Goal: Task Accomplishment & Management: Use online tool/utility

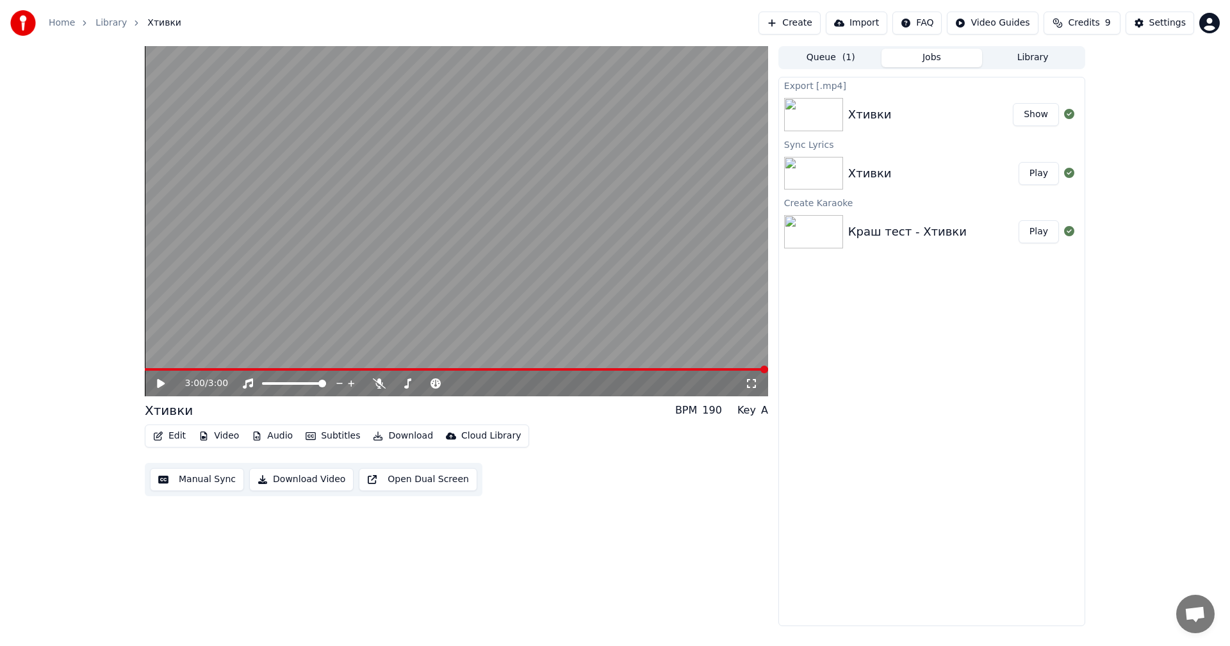
click at [808, 23] on button "Create" at bounding box center [789, 23] width 62 height 23
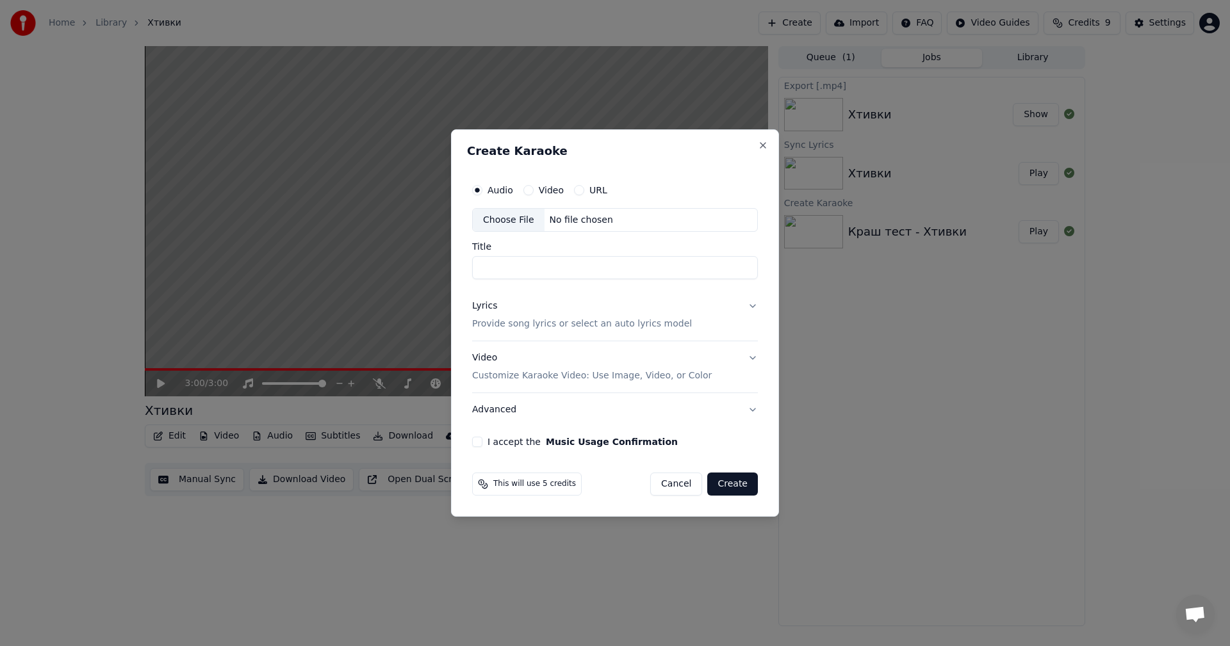
click at [521, 221] on div "Choose File" at bounding box center [509, 220] width 72 height 23
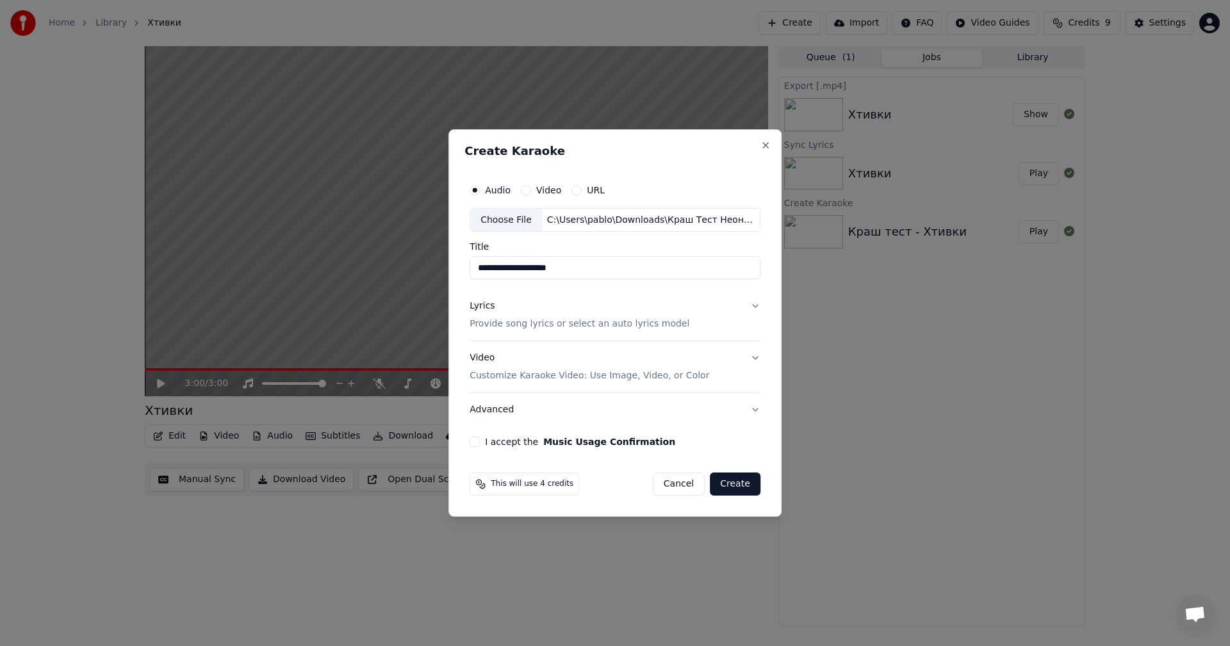
click at [526, 270] on input "**********" at bounding box center [614, 268] width 291 height 23
type input "**********"
click at [749, 310] on button "Lyrics Provide song lyrics or select an auto lyrics model" at bounding box center [614, 315] width 291 height 51
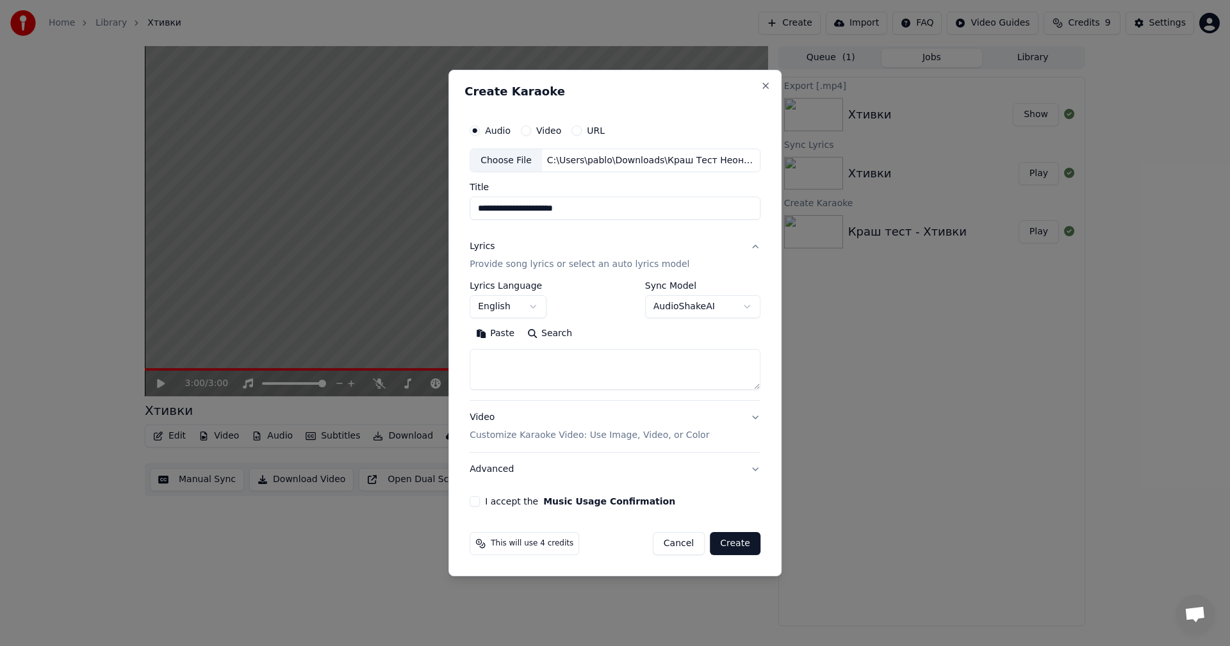
click at [538, 309] on body "**********" at bounding box center [615, 323] width 1230 height 646
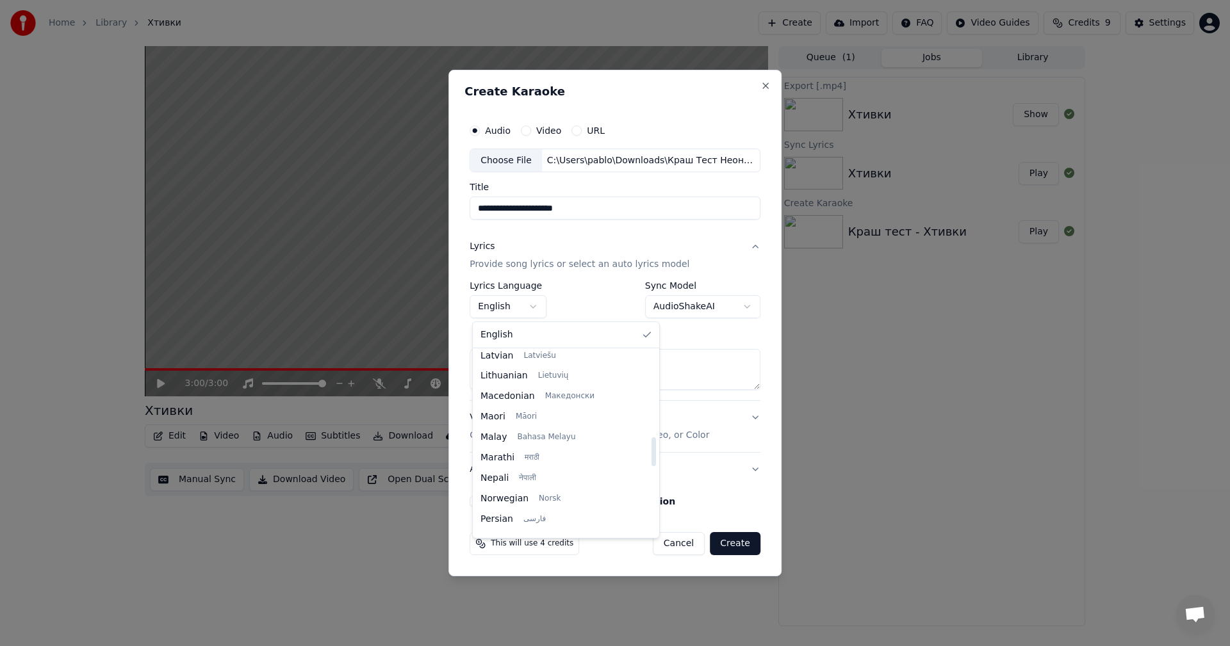
scroll to position [983, 0]
drag, startPoint x: 614, startPoint y: 366, endPoint x: 624, endPoint y: 539, distance: 173.2
click at [651, 535] on div at bounding box center [653, 520] width 4 height 29
select select "**"
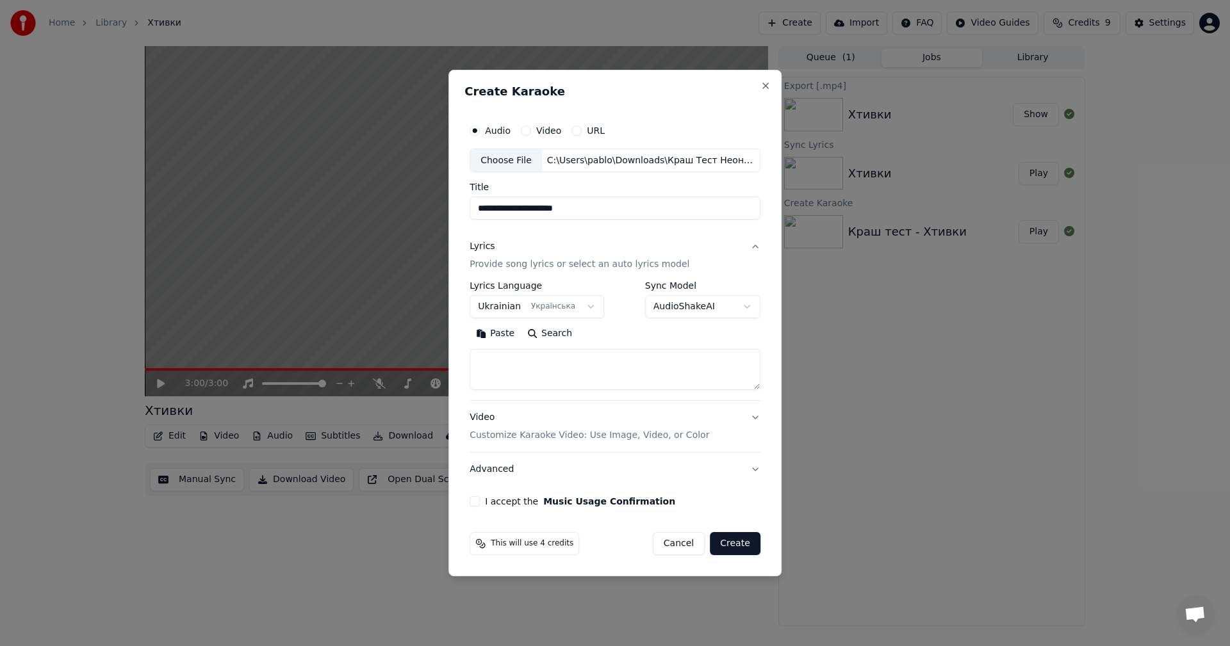
click at [544, 370] on textarea at bounding box center [614, 370] width 291 height 41
click at [577, 372] on textarea at bounding box center [614, 370] width 291 height 41
paste textarea "**********"
type textarea "**********"
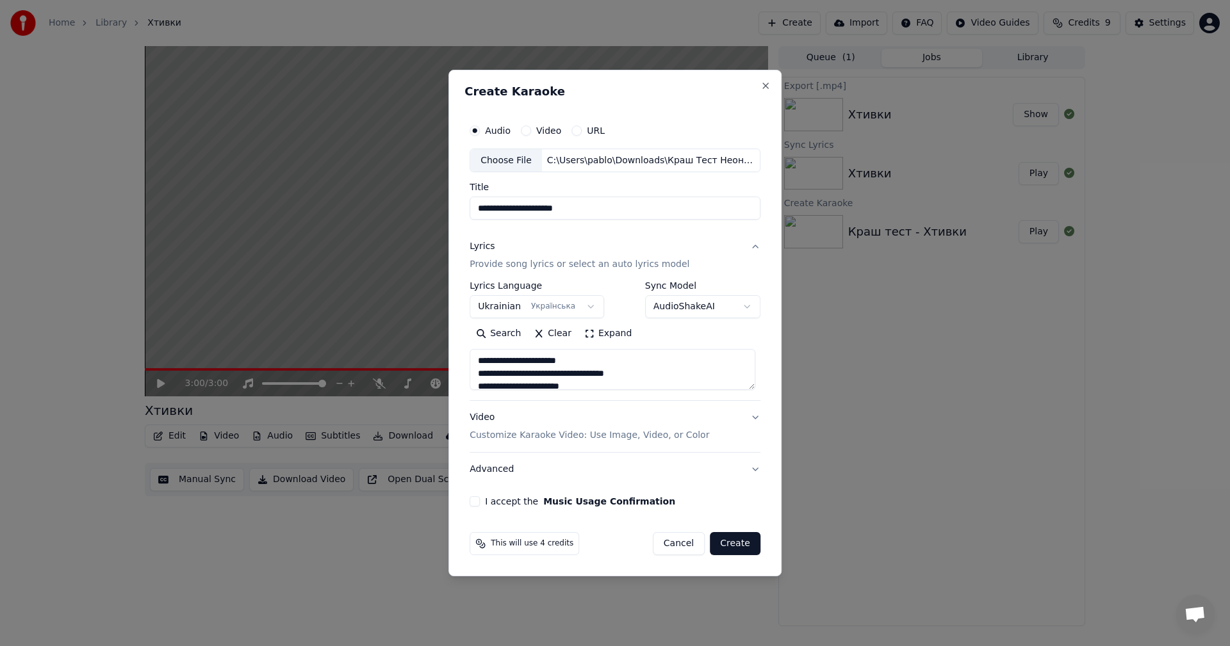
click at [753, 419] on button "Video Customize Karaoke Video: Use Image, Video, or Color" at bounding box center [614, 427] width 291 height 51
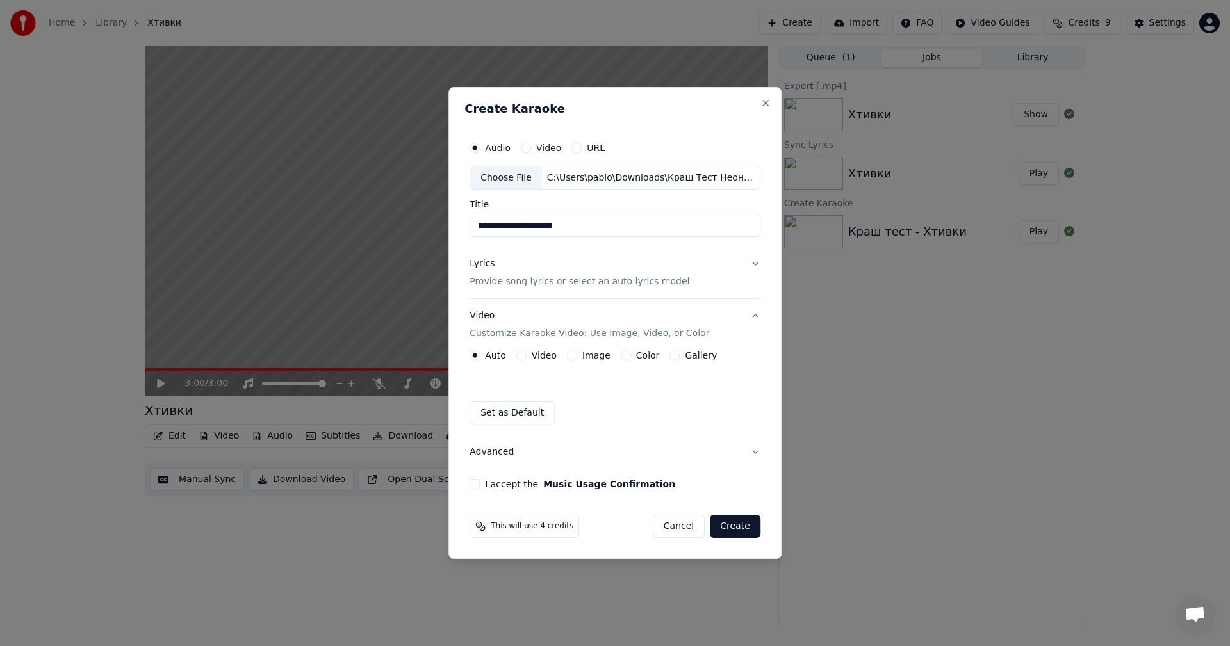
click at [572, 354] on button "Image" at bounding box center [572, 355] width 10 height 10
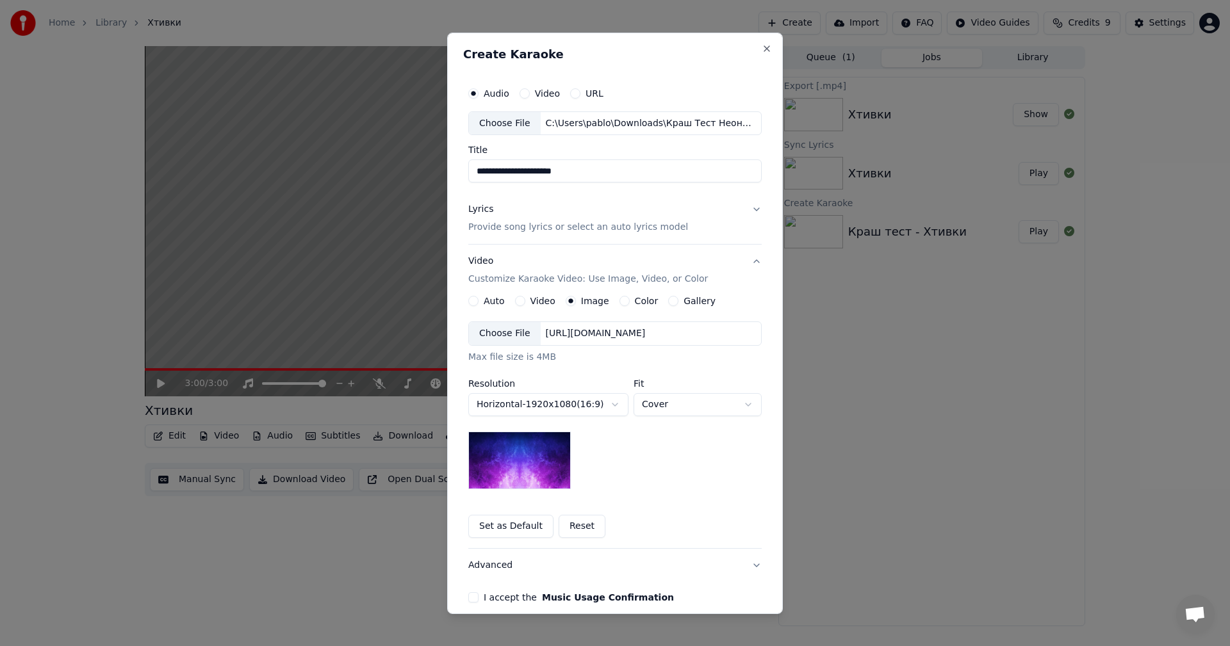
click at [493, 339] on div "Choose File" at bounding box center [505, 333] width 72 height 23
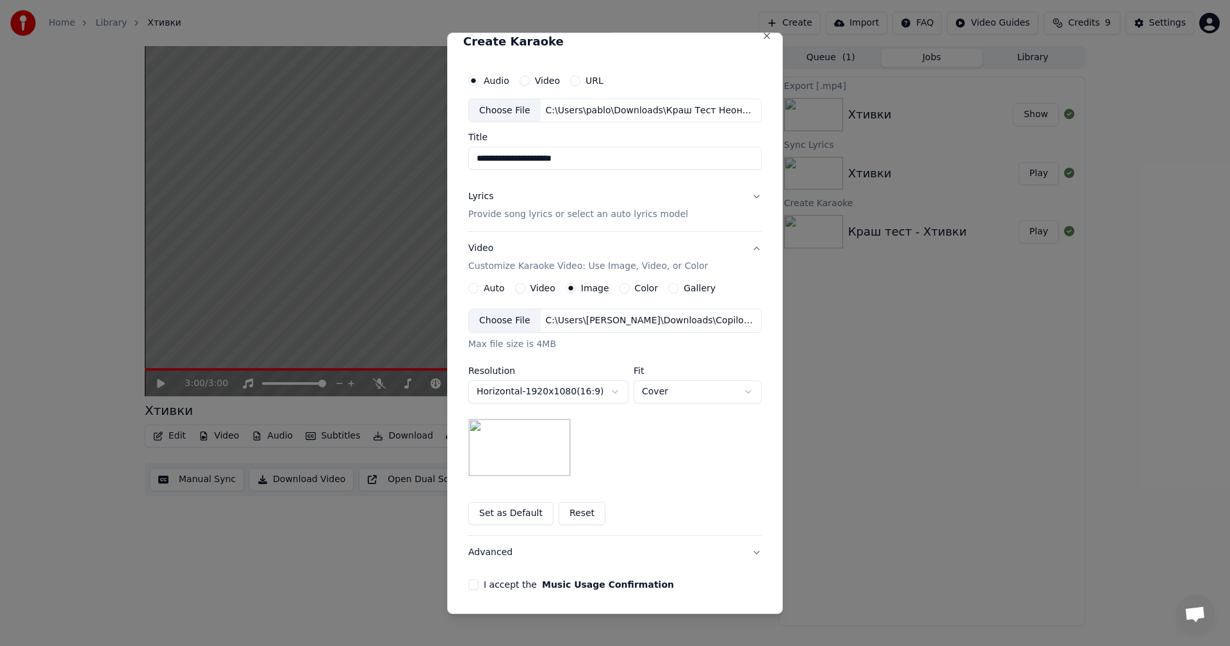
scroll to position [58, 0]
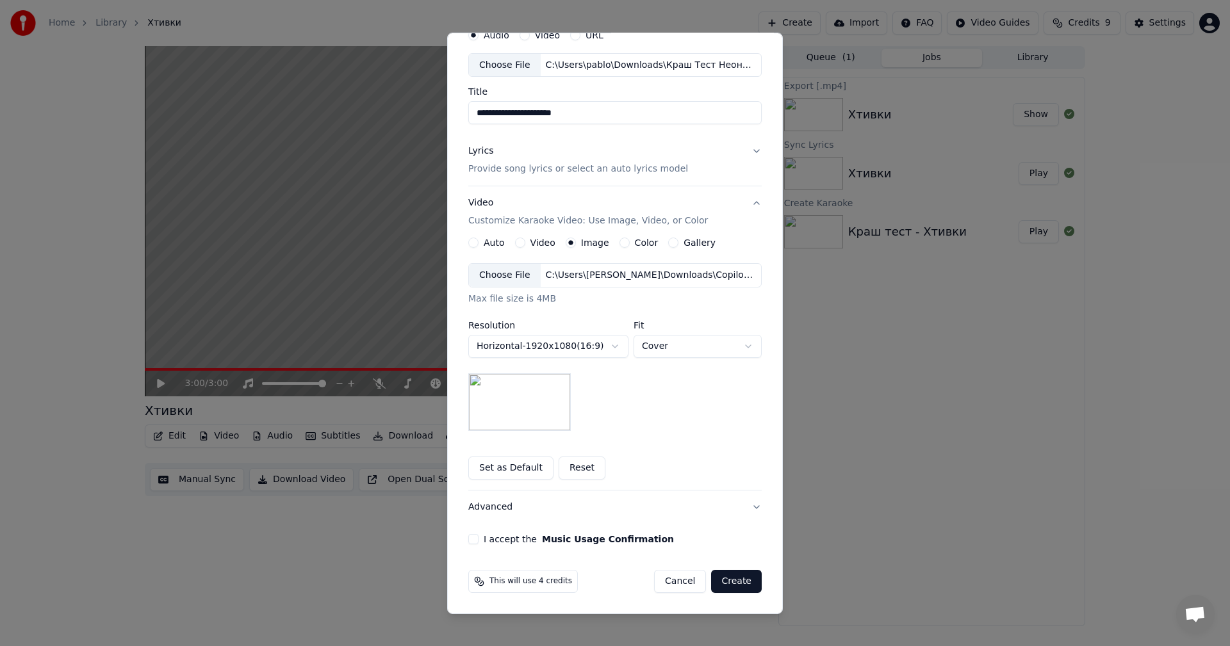
click at [473, 539] on div "I accept the Music Usage Confirmation" at bounding box center [614, 539] width 293 height 10
click at [470, 541] on button "I accept the Music Usage Confirmation" at bounding box center [473, 539] width 10 height 10
click at [740, 587] on button "Create" at bounding box center [736, 581] width 51 height 23
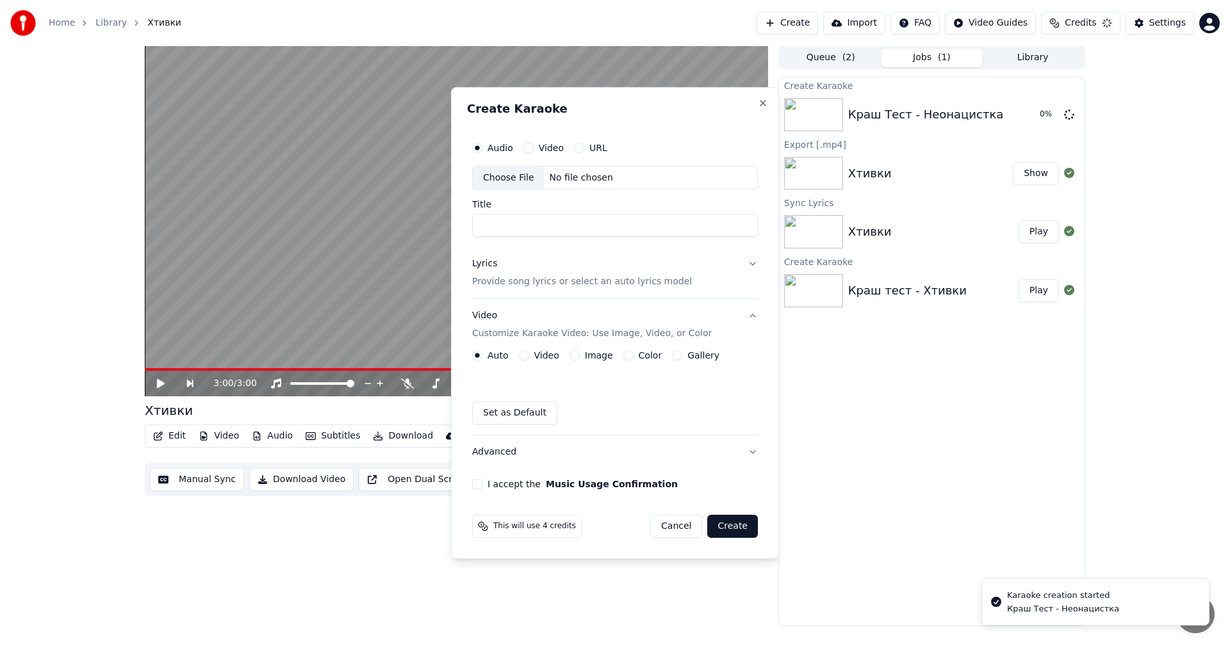
scroll to position [0, 0]
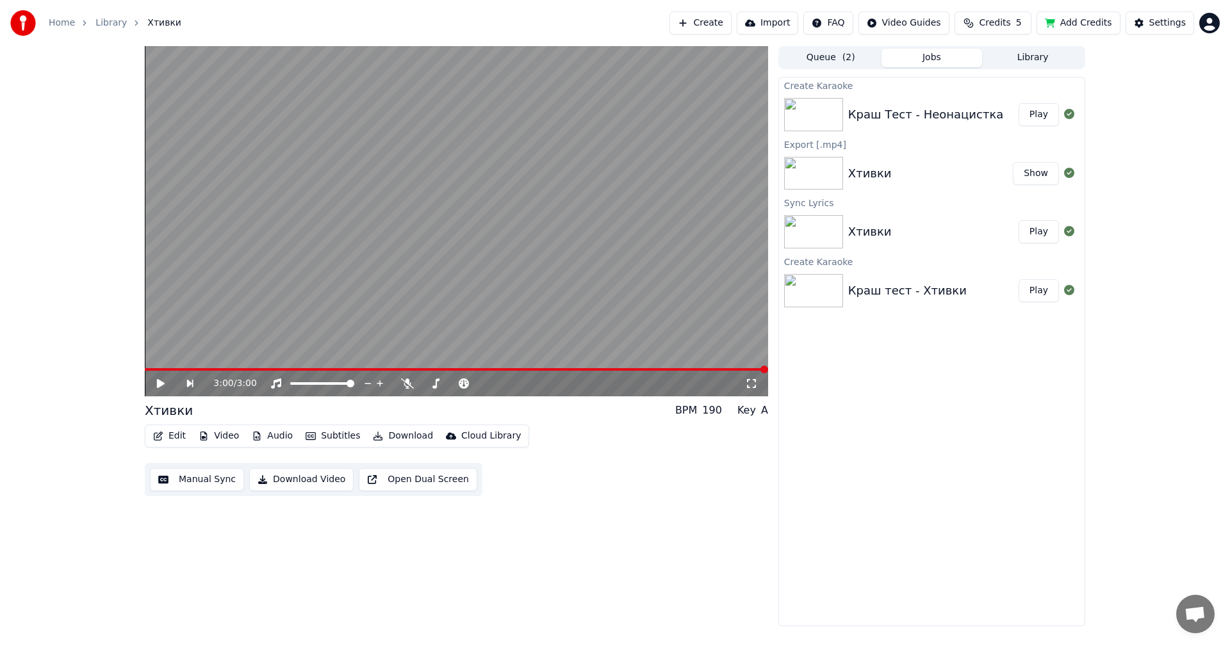
click at [1042, 114] on button "Play" at bounding box center [1038, 114] width 40 height 23
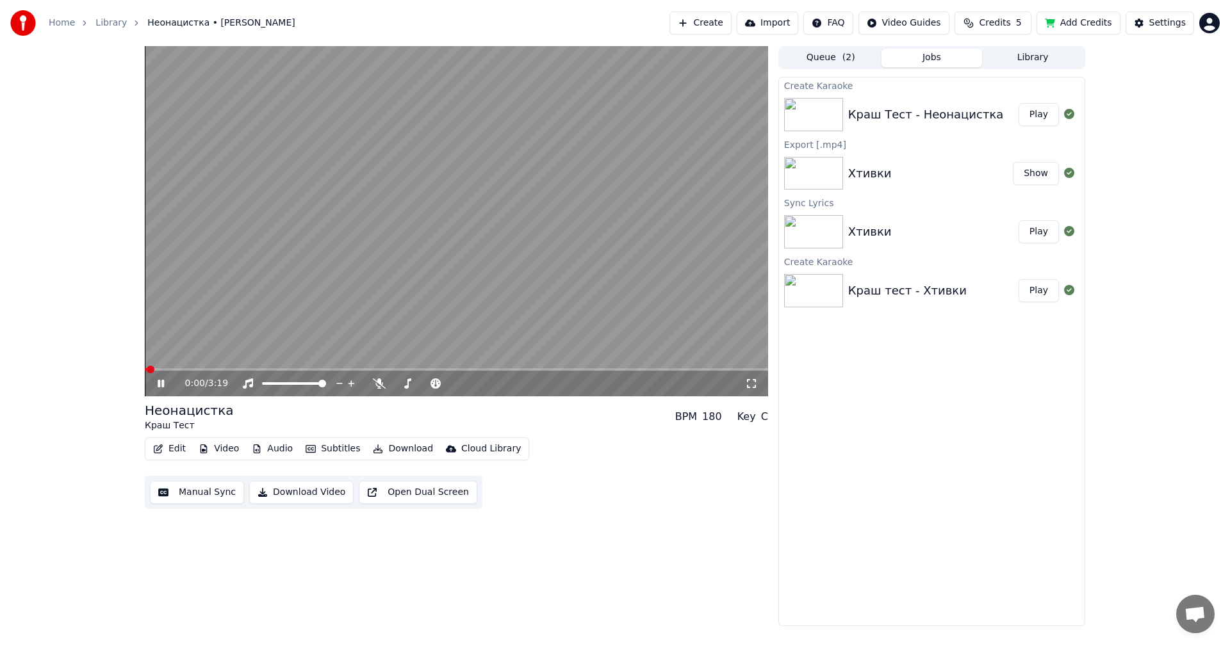
click at [754, 388] on icon at bounding box center [751, 383] width 9 height 9
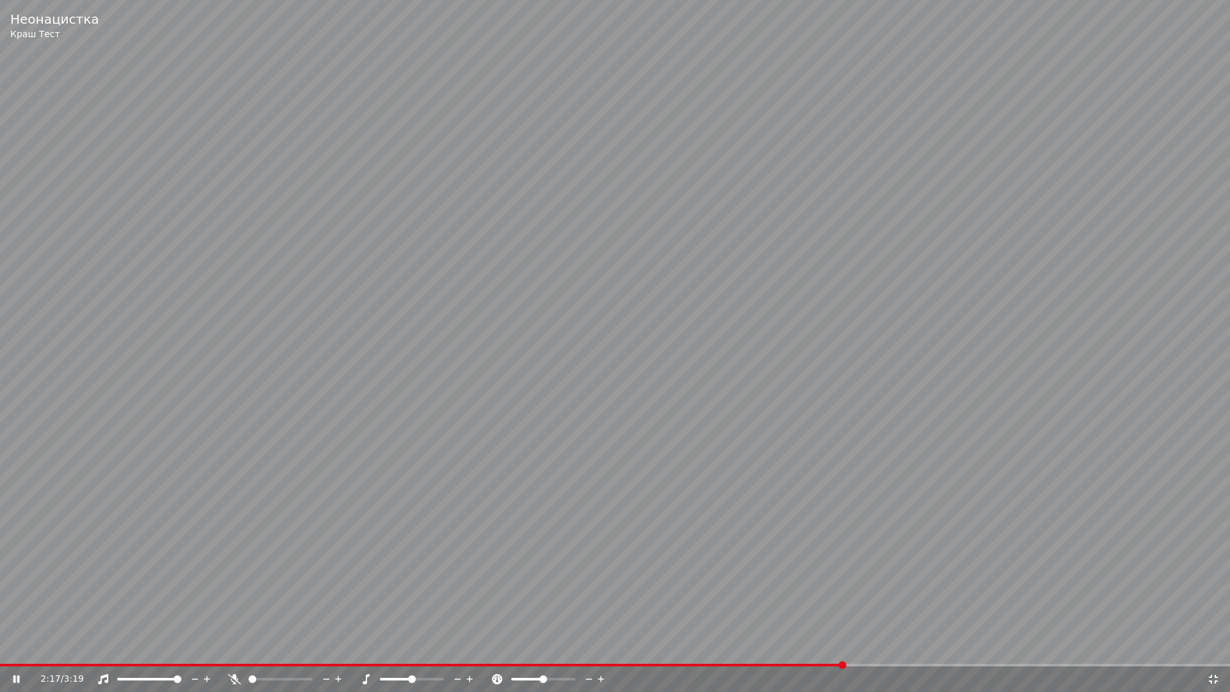
click at [842, 646] on span at bounding box center [421, 665] width 843 height 3
click at [1219, 646] on div "3:15 / 3:19" at bounding box center [615, 679] width 1230 height 26
click at [1214, 646] on icon at bounding box center [1213, 679] width 13 height 10
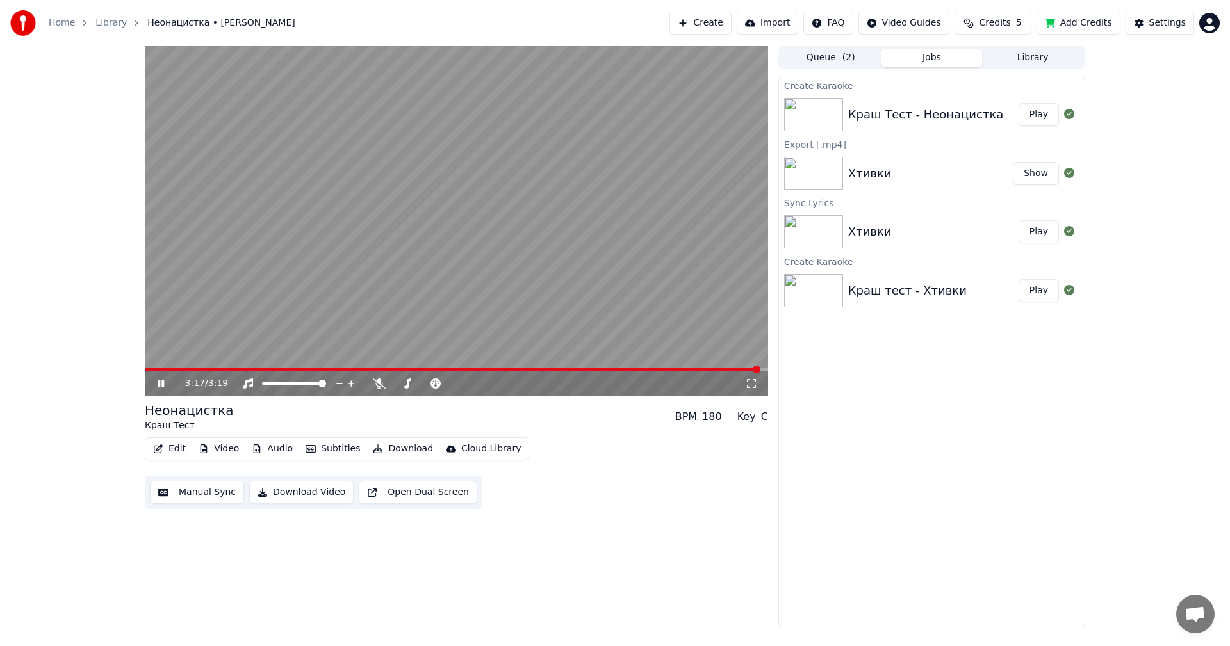
click at [569, 291] on video at bounding box center [456, 221] width 623 height 350
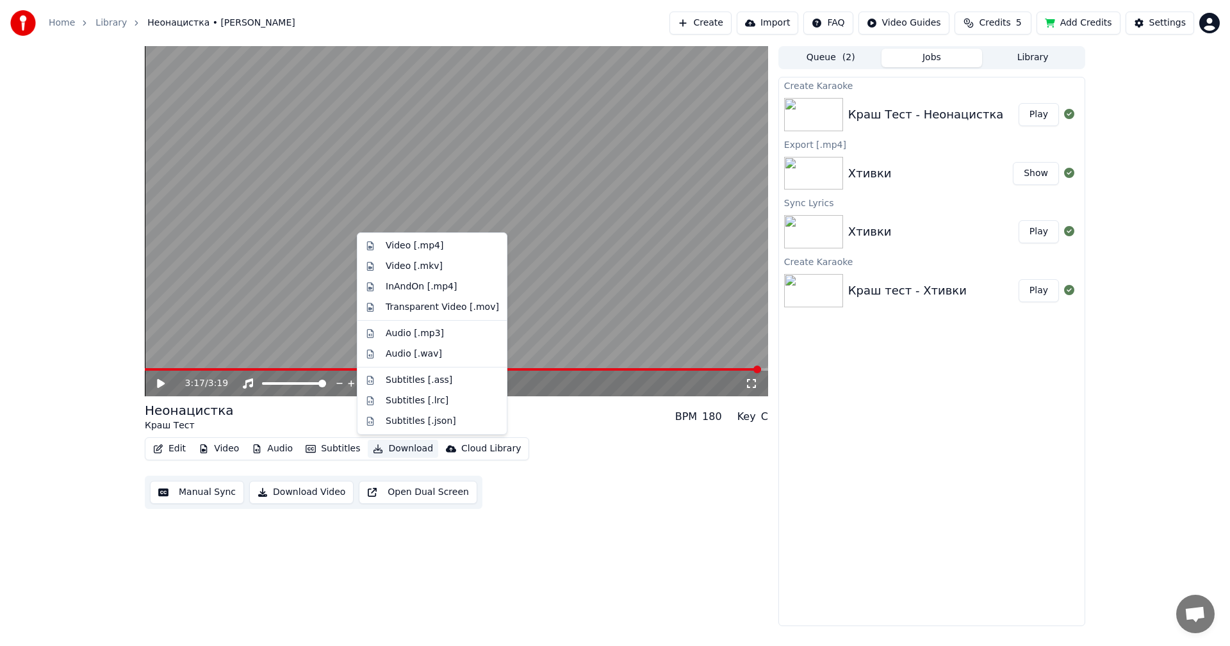
click at [396, 449] on button "Download" at bounding box center [403, 449] width 70 height 18
click at [398, 250] on div "Video [.mp4]" at bounding box center [415, 246] width 58 height 13
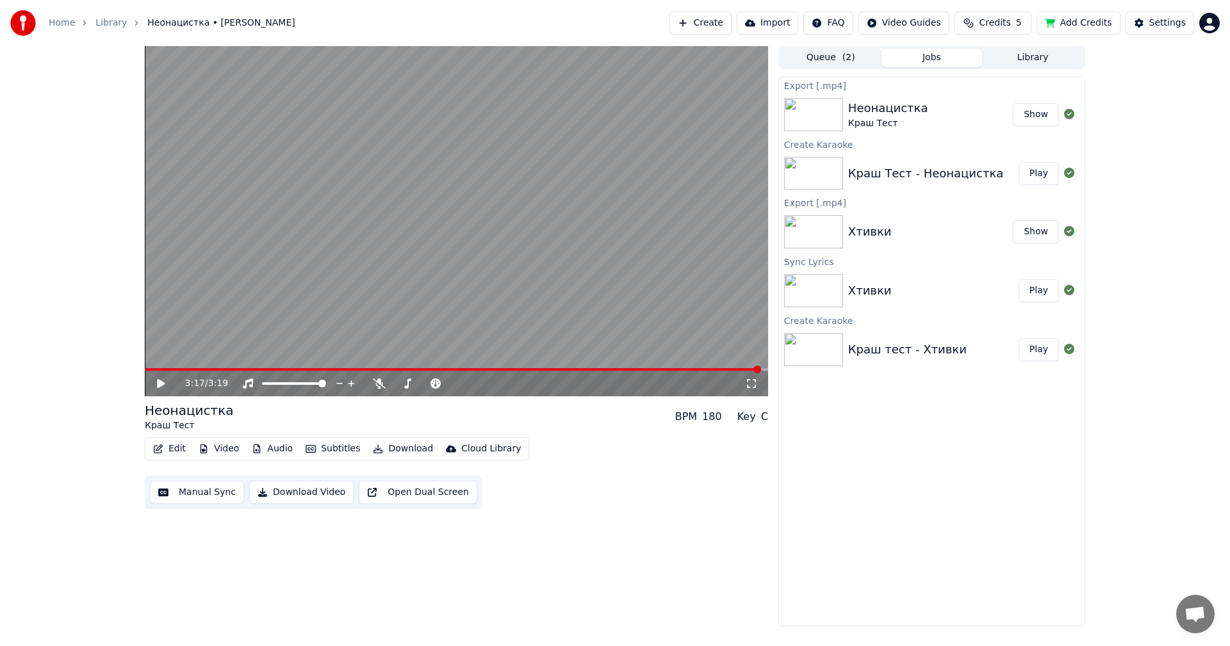
click at [1040, 118] on button "Show" at bounding box center [1036, 114] width 46 height 23
click at [717, 28] on button "Create" at bounding box center [700, 23] width 62 height 23
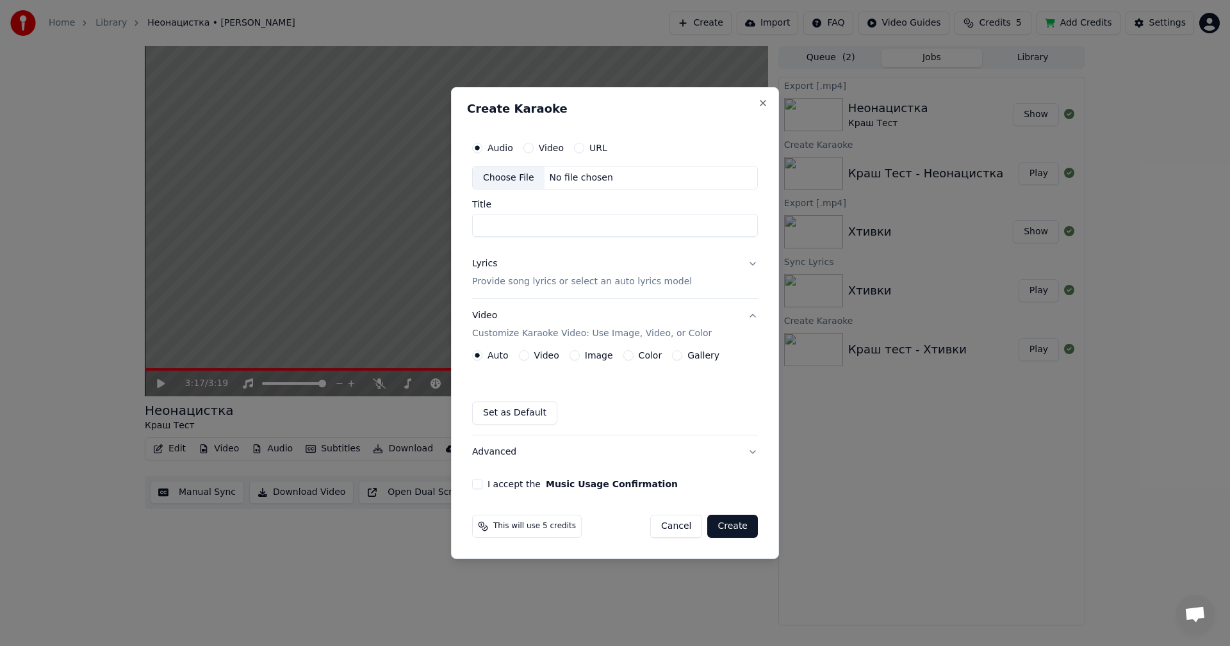
click at [571, 177] on div "No file chosen" at bounding box center [581, 178] width 74 height 13
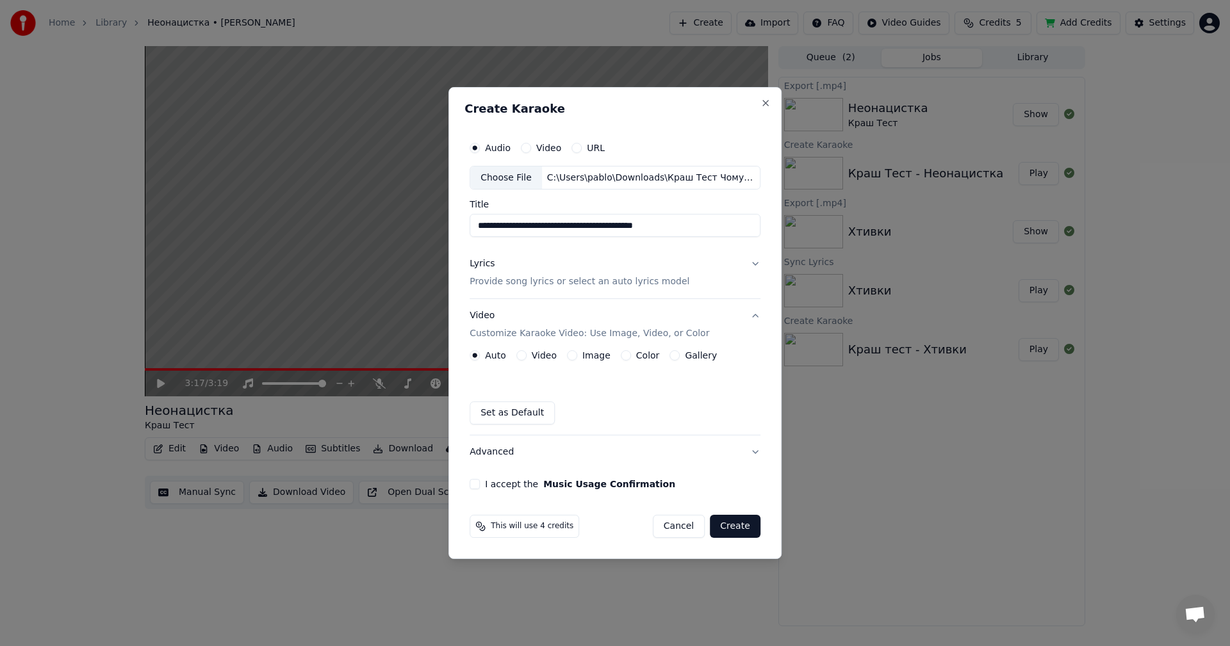
click at [712, 232] on input "**********" at bounding box center [614, 226] width 291 height 23
click at [525, 226] on input "**********" at bounding box center [614, 226] width 291 height 23
type input "**********"
click at [734, 269] on button "Lyrics Provide song lyrics or select an auto lyrics model" at bounding box center [614, 273] width 291 height 51
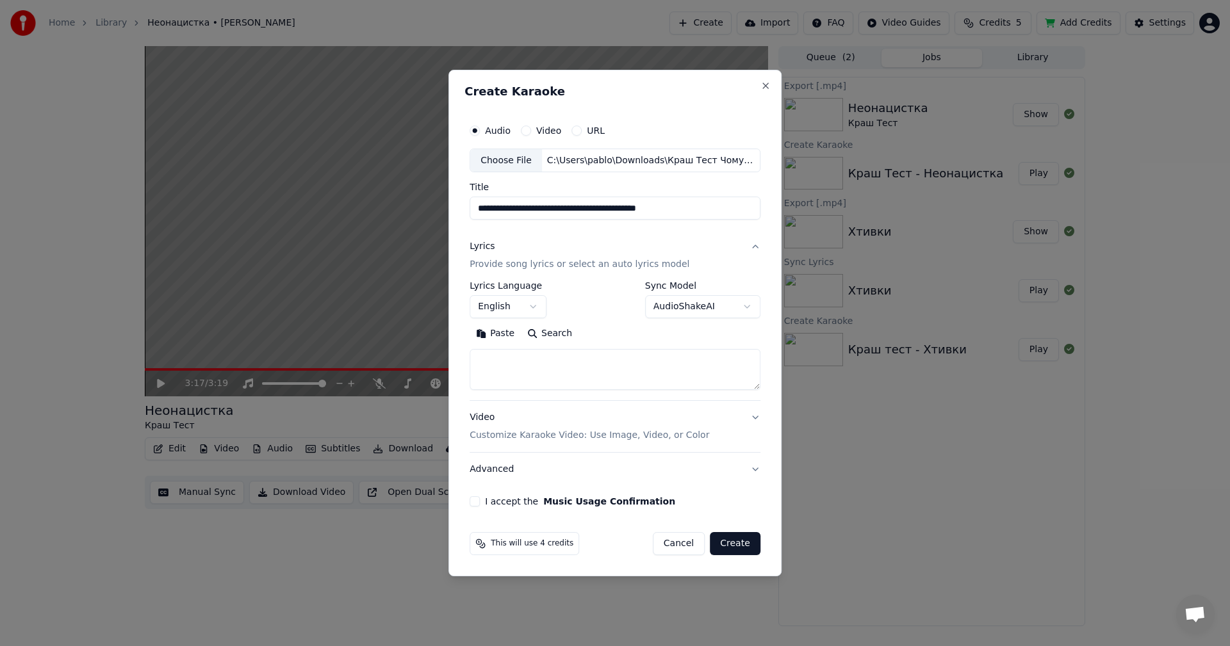
click at [548, 306] on body "**********" at bounding box center [615, 323] width 1230 height 646
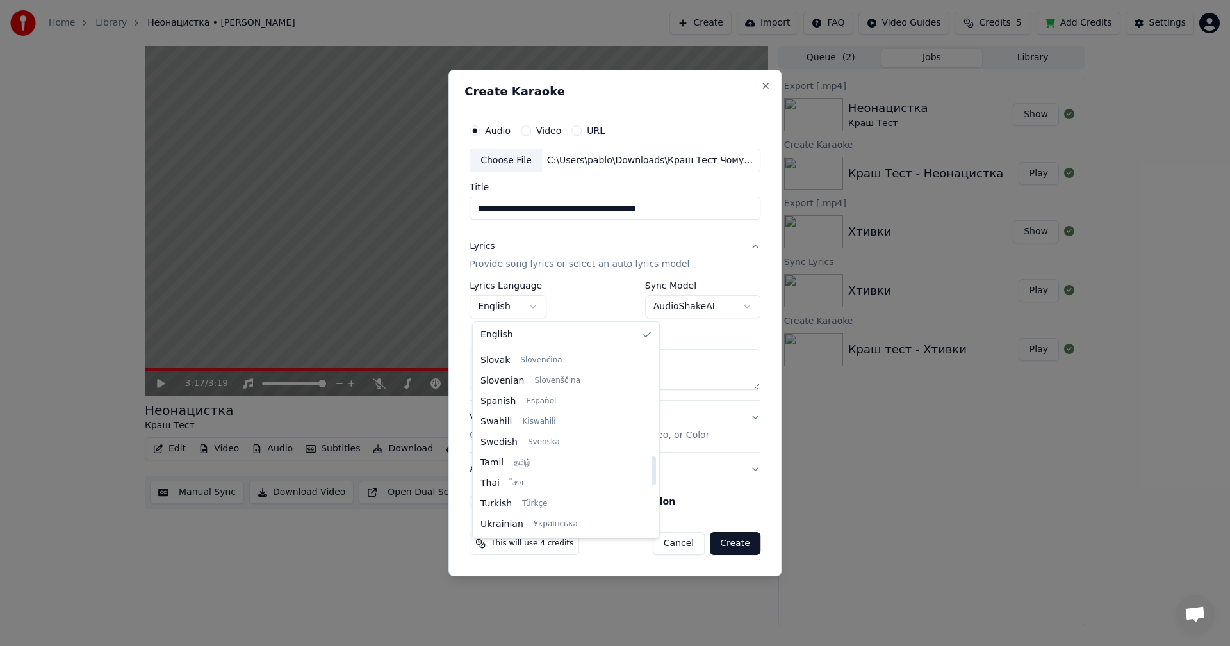
scroll to position [983, 0]
drag, startPoint x: 617, startPoint y: 370, endPoint x: 619, endPoint y: 546, distance: 176.8
click at [651, 535] on div at bounding box center [653, 520] width 4 height 29
select select "**"
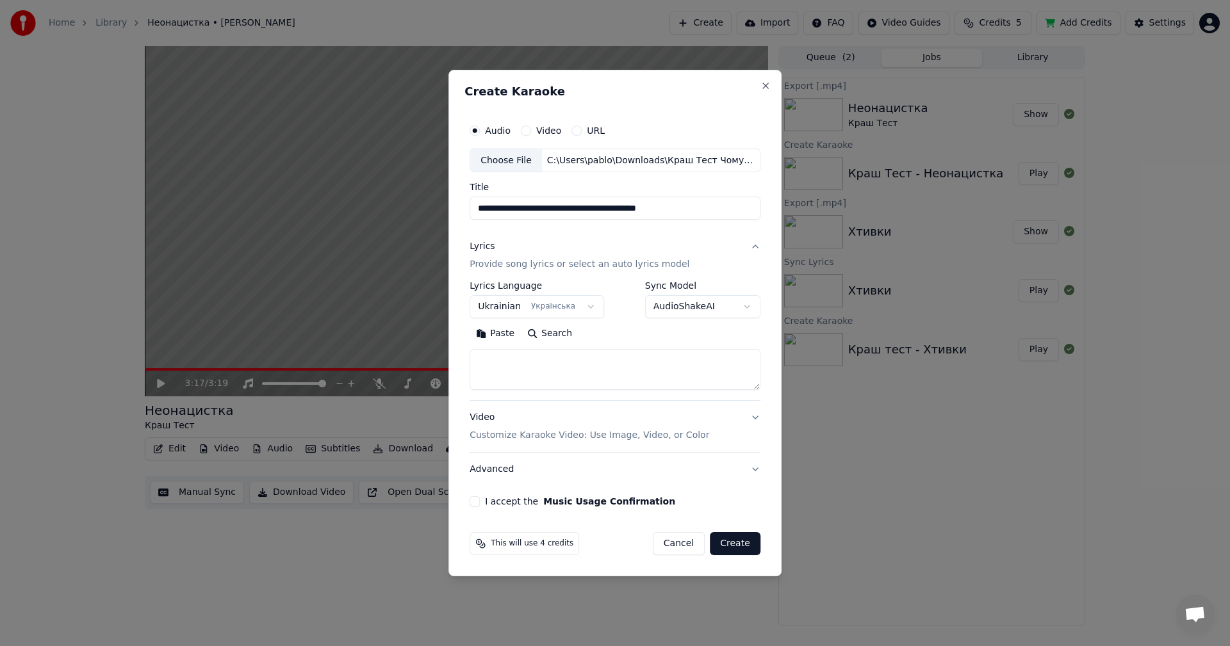
click at [529, 365] on textarea at bounding box center [614, 370] width 291 height 41
click at [592, 362] on textarea at bounding box center [614, 370] width 291 height 41
paste textarea "**********"
click at [667, 384] on textarea "**********" at bounding box center [612, 370] width 286 height 41
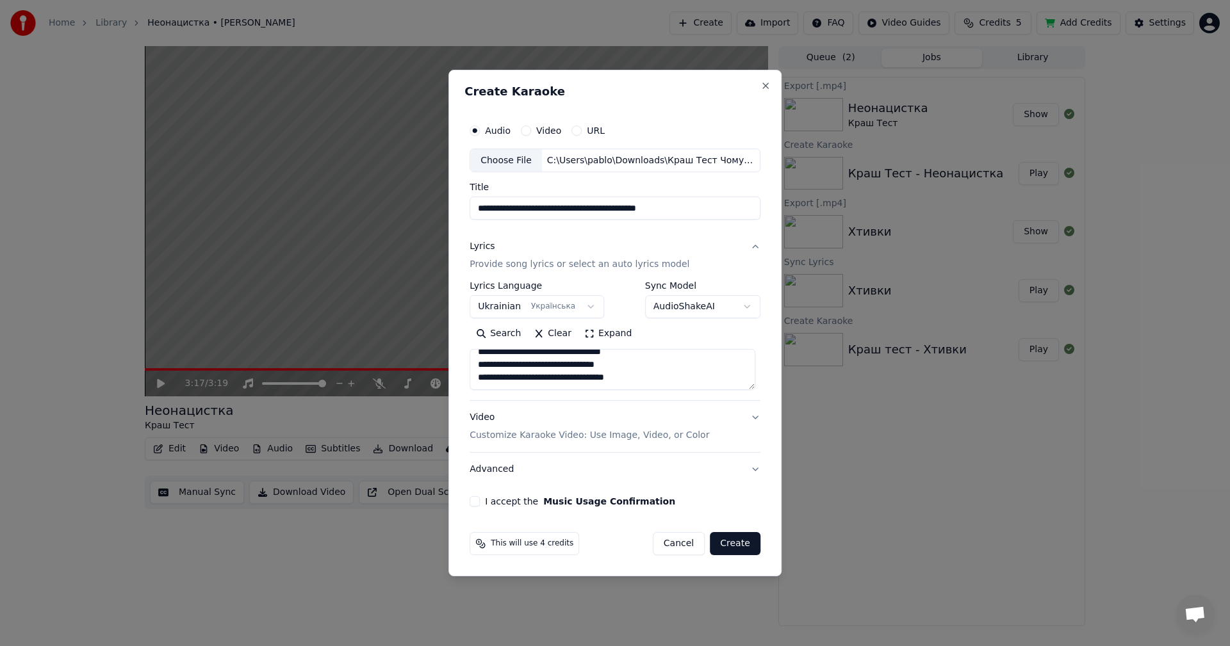
paste textarea "**********"
drag, startPoint x: 523, startPoint y: 373, endPoint x: 478, endPoint y: 371, distance: 45.5
click at [478, 371] on textarea at bounding box center [612, 370] width 286 height 41
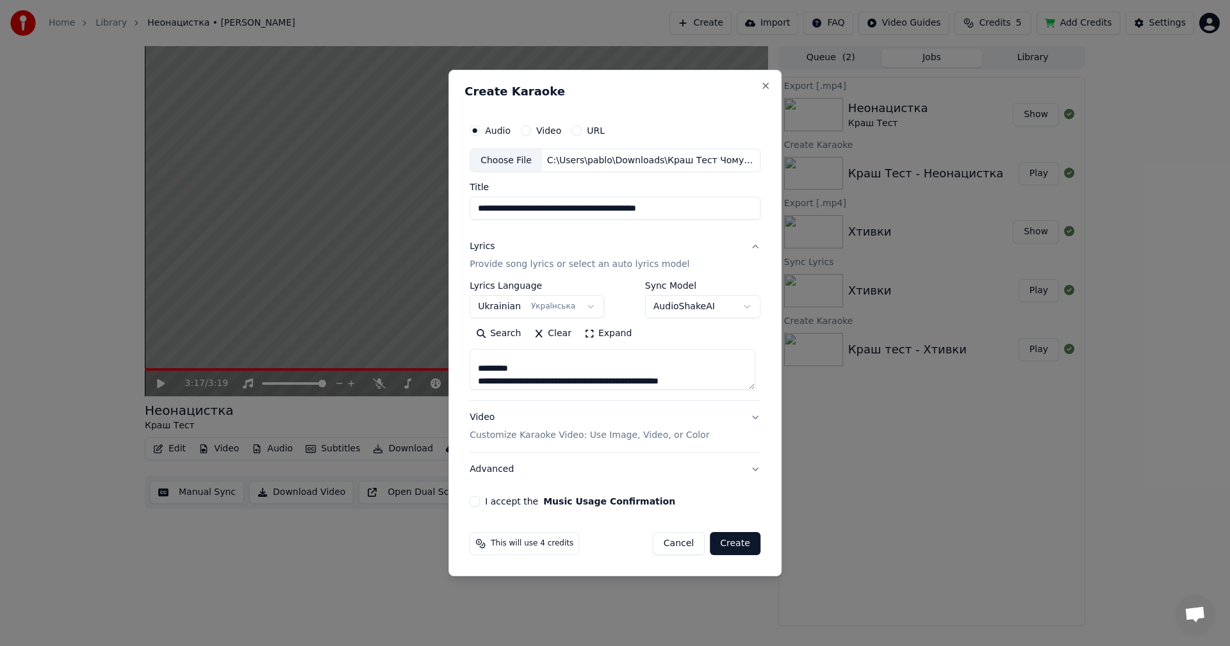
drag, startPoint x: 503, startPoint y: 373, endPoint x: 481, endPoint y: 375, distance: 21.9
click at [481, 375] on textarea at bounding box center [612, 370] width 286 height 41
click at [600, 370] on textarea at bounding box center [612, 370] width 286 height 41
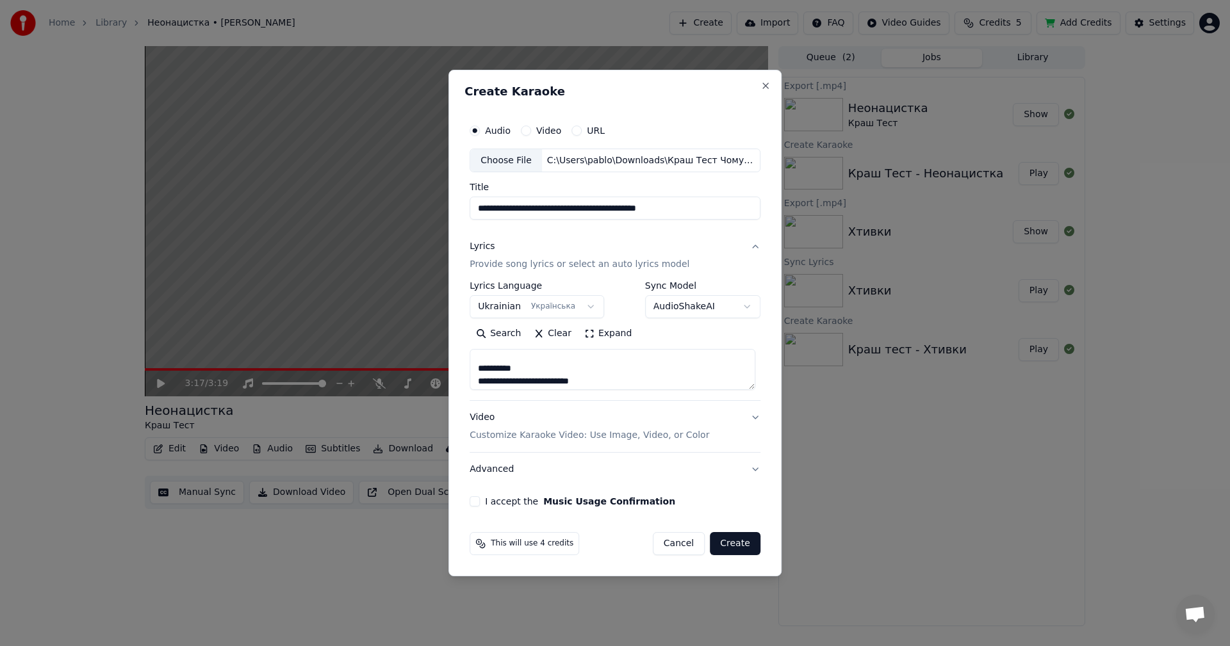
drag, startPoint x: 527, startPoint y: 370, endPoint x: 478, endPoint y: 373, distance: 49.4
click at [478, 373] on textarea at bounding box center [612, 370] width 286 height 41
type textarea "**********"
click at [748, 416] on button "Video Customize Karaoke Video: Use Image, Video, or Color" at bounding box center [614, 427] width 291 height 51
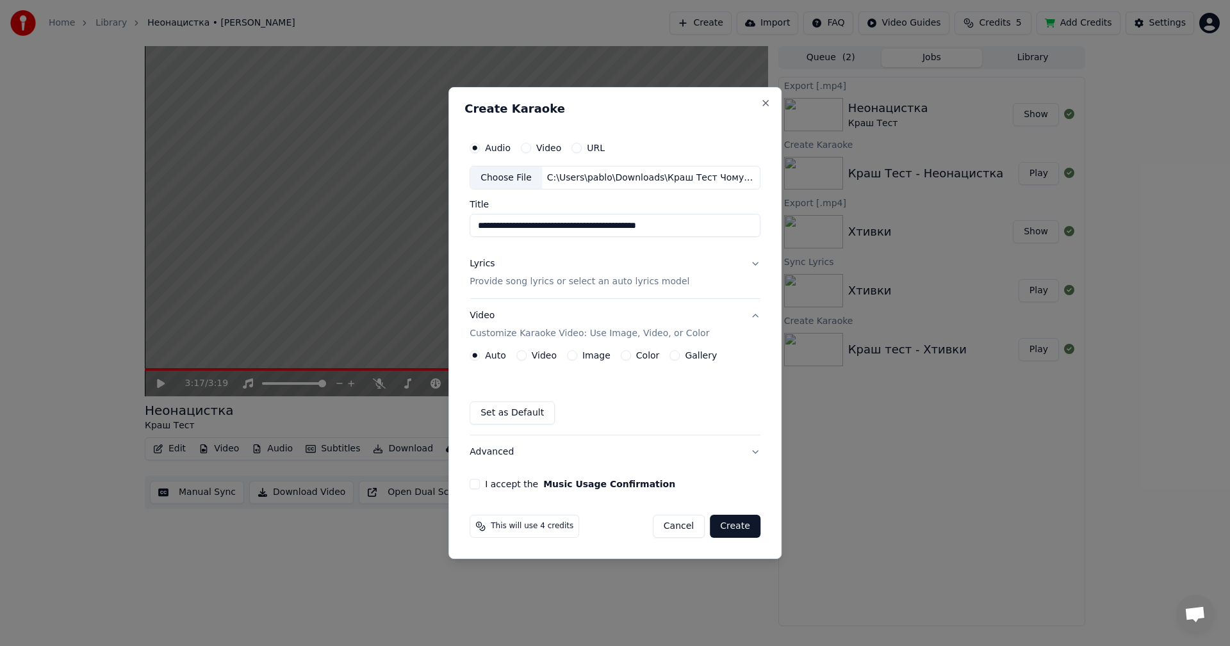
click at [583, 356] on label "Image" at bounding box center [596, 355] width 28 height 9
click at [577, 356] on button "Image" at bounding box center [572, 355] width 10 height 10
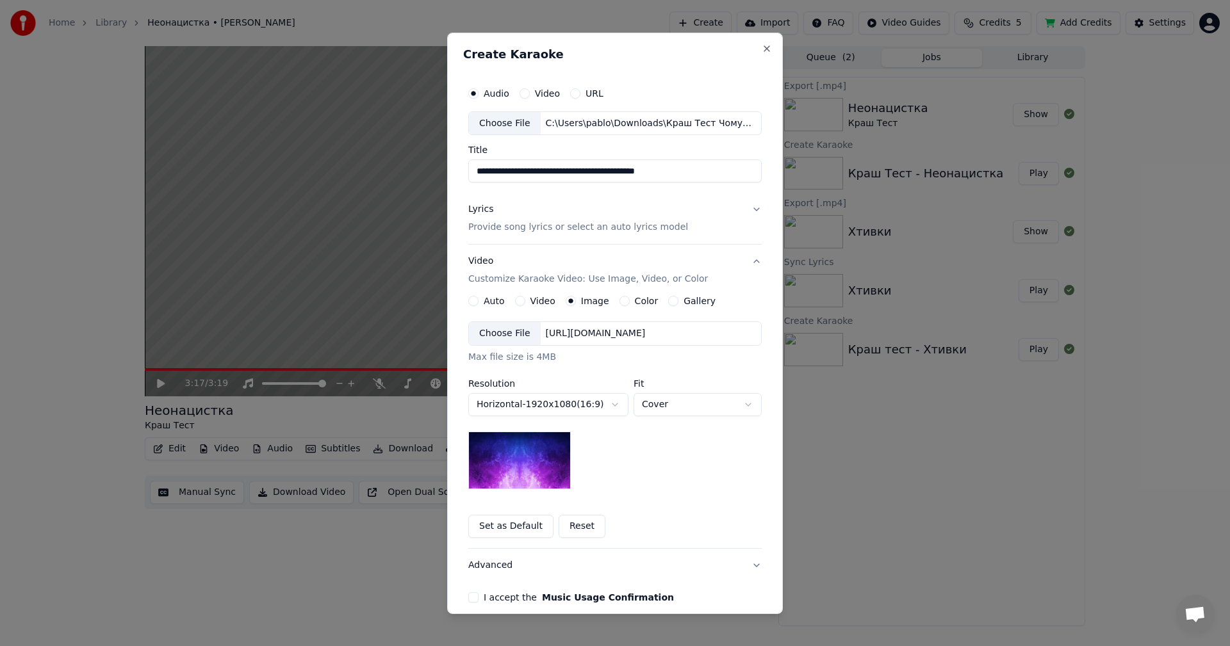
click at [495, 336] on div "Choose File" at bounding box center [505, 333] width 72 height 23
click at [468, 601] on button "I accept the Music Usage Confirmation" at bounding box center [473, 597] width 10 height 10
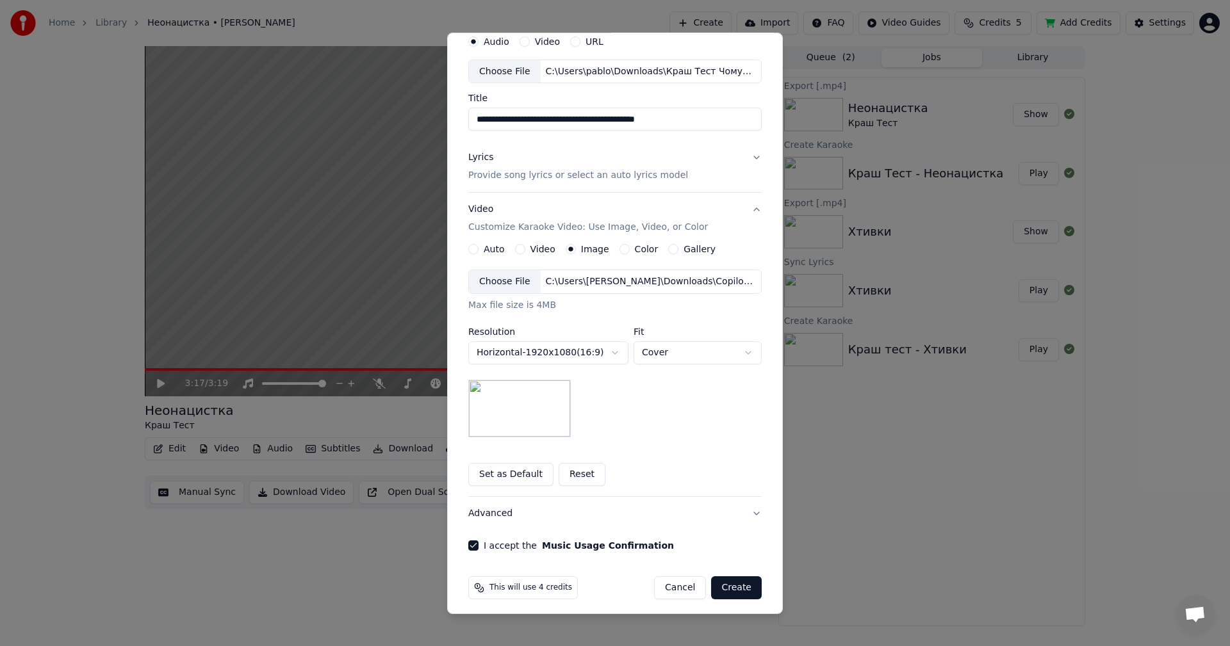
scroll to position [58, 0]
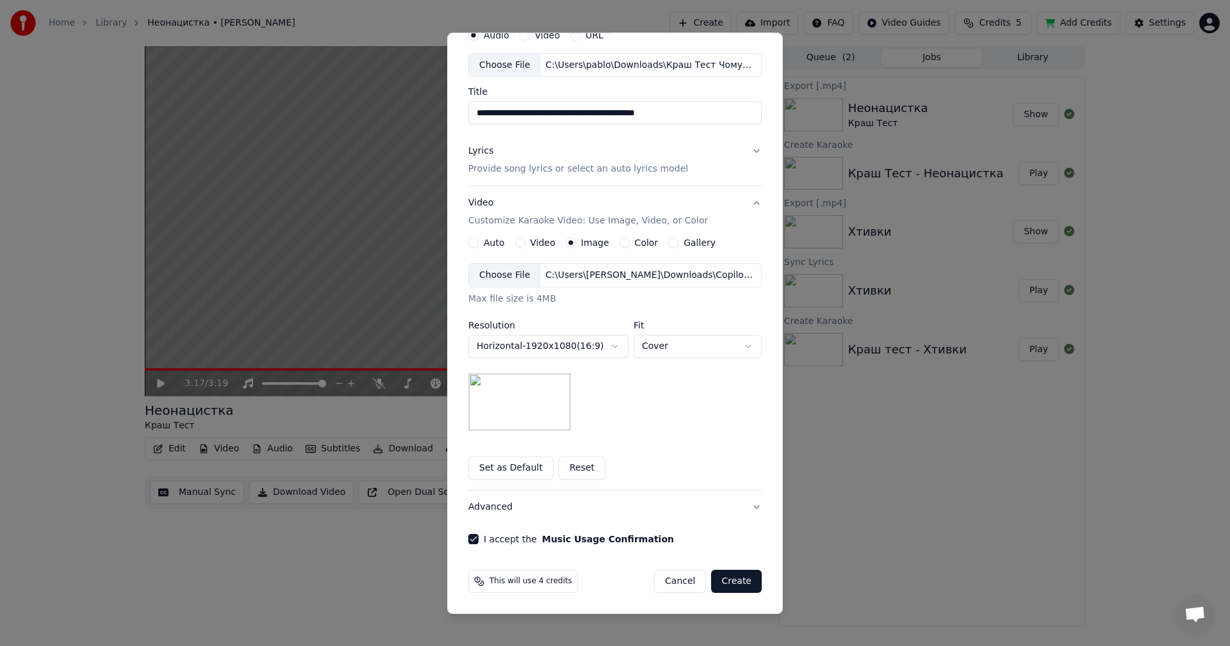
click at [730, 578] on button "Create" at bounding box center [736, 581] width 51 height 23
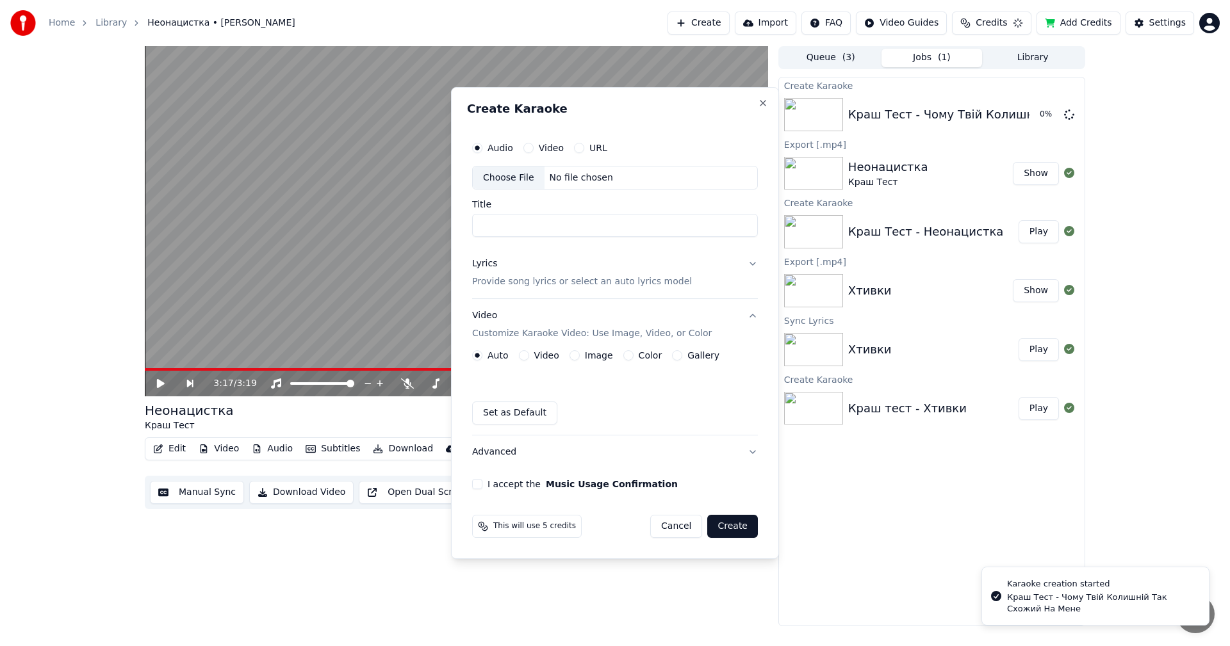
scroll to position [0, 0]
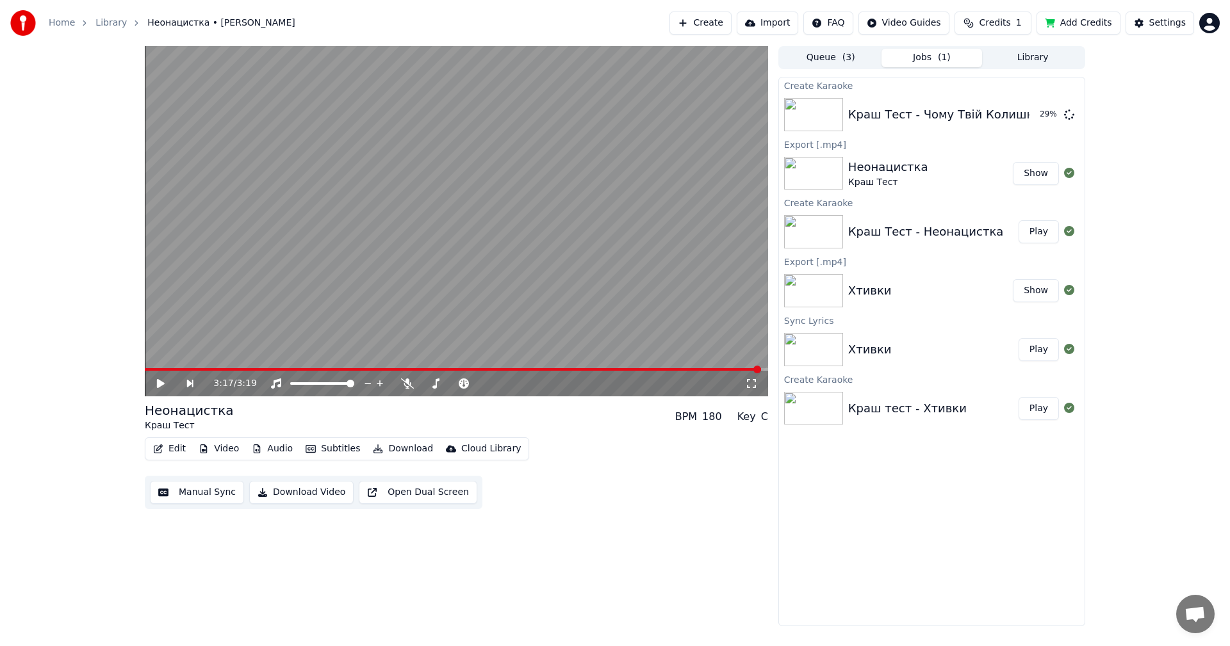
click at [651, 544] on div "3:17 / 3:19 Неонацистка Краш Тест BPM 180 Key C Edit Video Audio Subtitles Down…" at bounding box center [456, 336] width 623 height 580
click at [1042, 110] on button "Play" at bounding box center [1038, 114] width 40 height 23
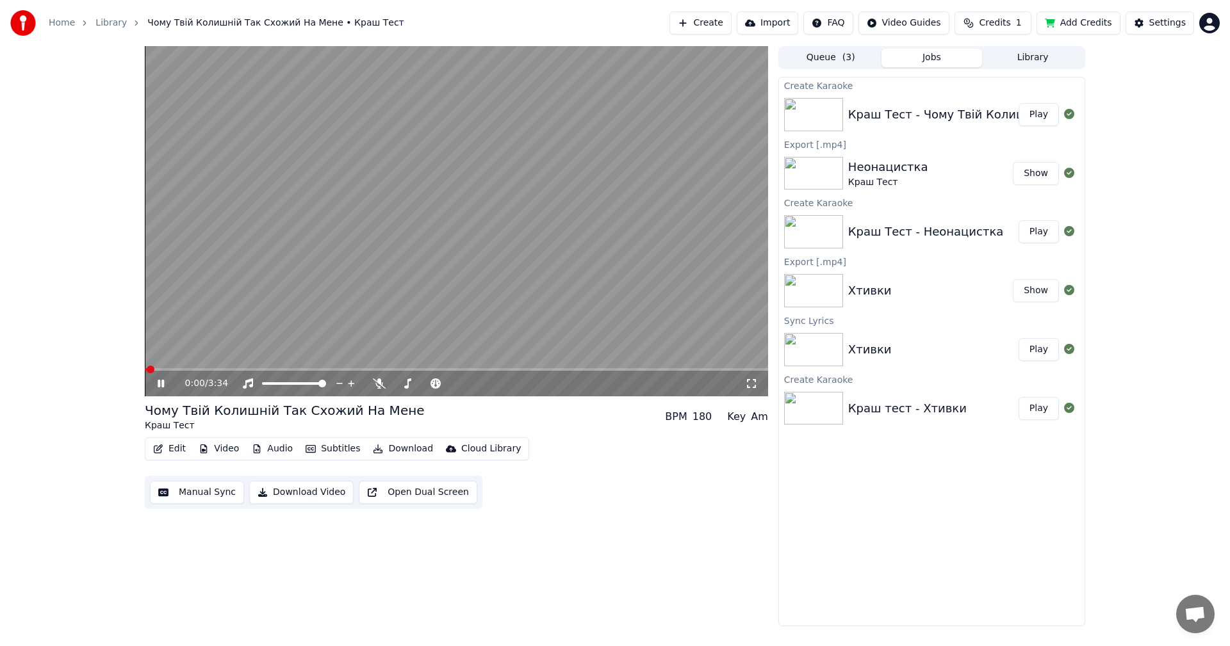
drag, startPoint x: 758, startPoint y: 396, endPoint x: 756, endPoint y: 387, distance: 9.8
click at [756, 387] on icon at bounding box center [751, 384] width 13 height 10
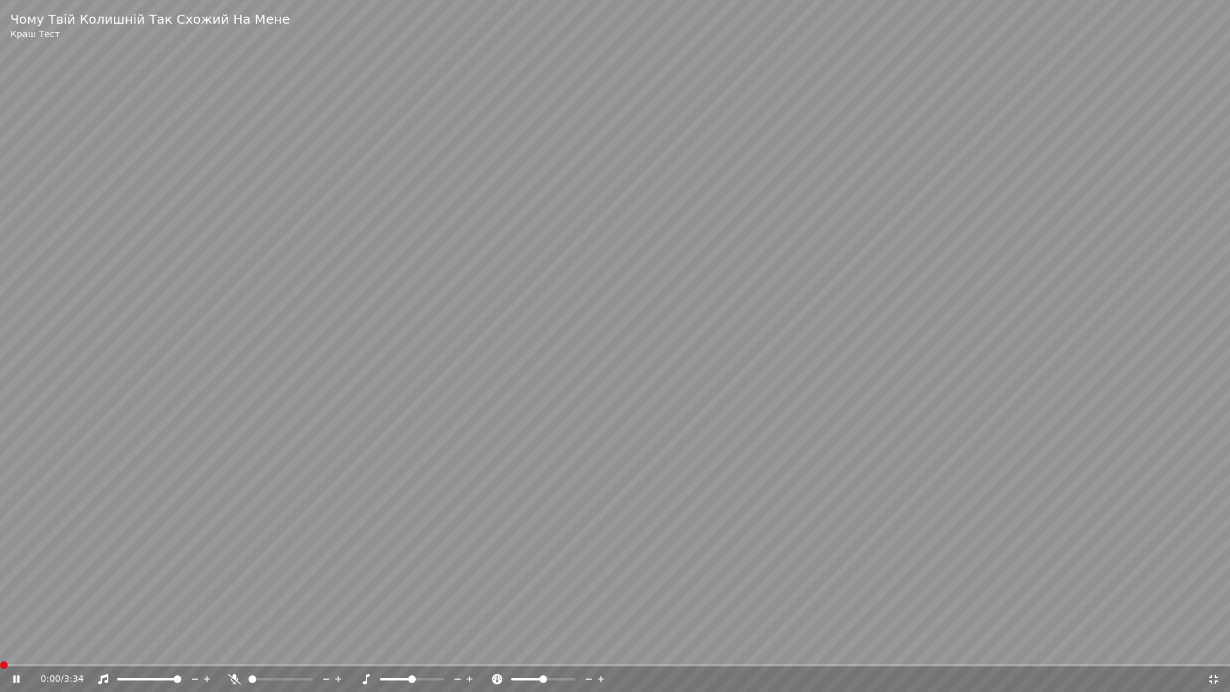
click at [0, 646] on span at bounding box center [4, 665] width 8 height 8
click at [97, 646] on span at bounding box center [60, 665] width 120 height 3
click at [111, 646] on span at bounding box center [76, 665] width 152 height 3
click at [813, 371] on video at bounding box center [615, 346] width 1230 height 692
click at [80, 646] on span at bounding box center [61, 665] width 122 height 3
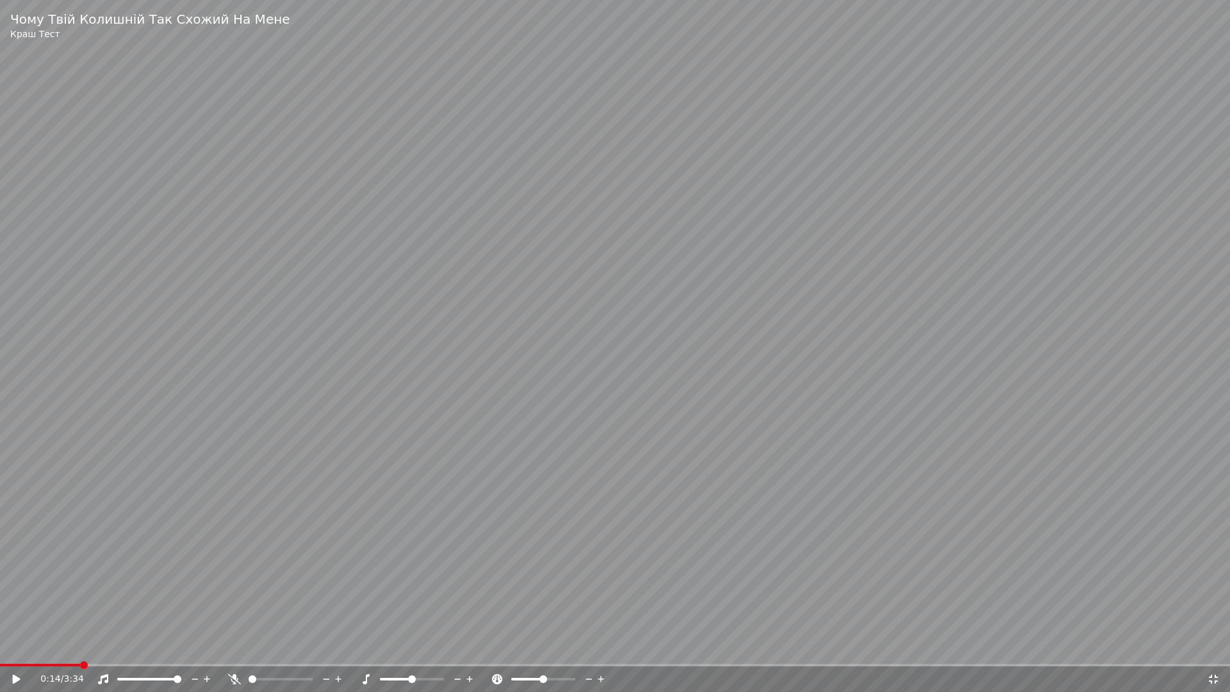
click at [491, 327] on video at bounding box center [615, 346] width 1230 height 692
click at [634, 646] on video at bounding box center [615, 346] width 1230 height 692
click at [640, 646] on span at bounding box center [615, 665] width 1230 height 3
click at [760, 509] on video at bounding box center [615, 346] width 1230 height 692
click at [746, 646] on video at bounding box center [615, 346] width 1230 height 692
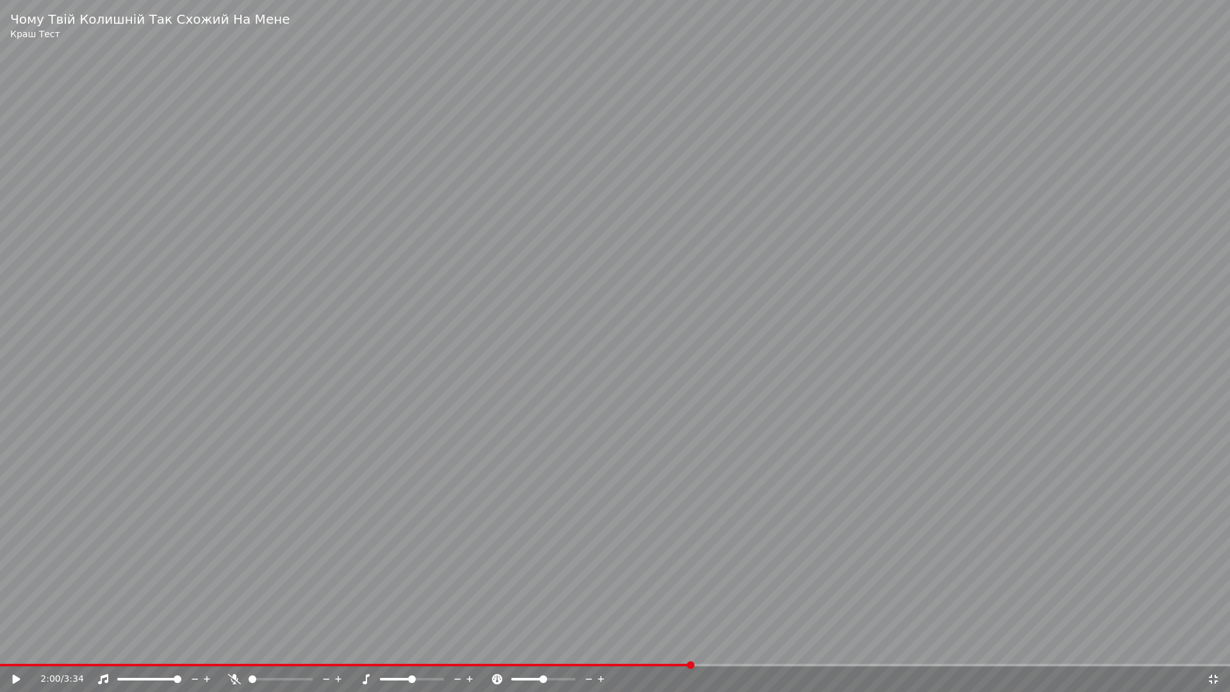
click at [742, 646] on div "2:00 / 3:34" at bounding box center [615, 679] width 1230 height 26
click at [738, 646] on video at bounding box center [615, 346] width 1230 height 692
click at [819, 646] on span at bounding box center [615, 665] width 1230 height 3
click at [829, 646] on video at bounding box center [615, 346] width 1230 height 692
click at [837, 646] on span at bounding box center [615, 665] width 1230 height 3
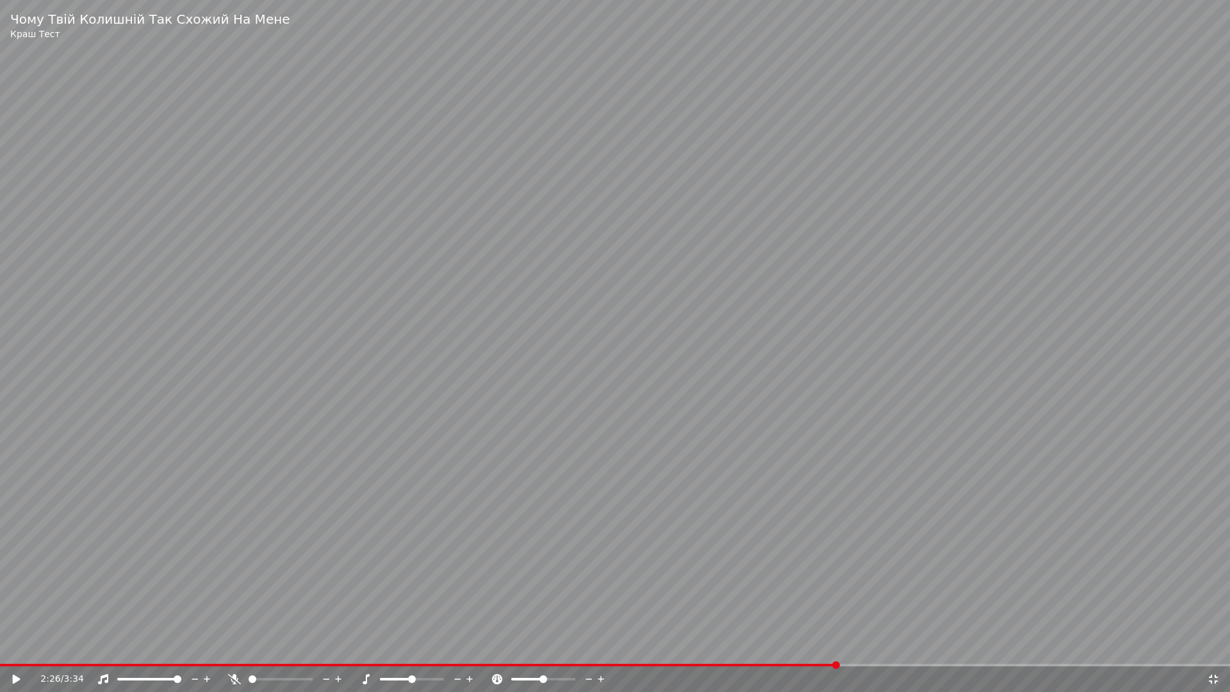
click at [847, 603] on video at bounding box center [615, 346] width 1230 height 692
click at [856, 646] on span at bounding box center [615, 665] width 1230 height 3
click at [874, 646] on span at bounding box center [615, 665] width 1230 height 3
click at [858, 646] on span at bounding box center [437, 665] width 874 height 3
click at [912, 646] on span at bounding box center [615, 665] width 1230 height 3
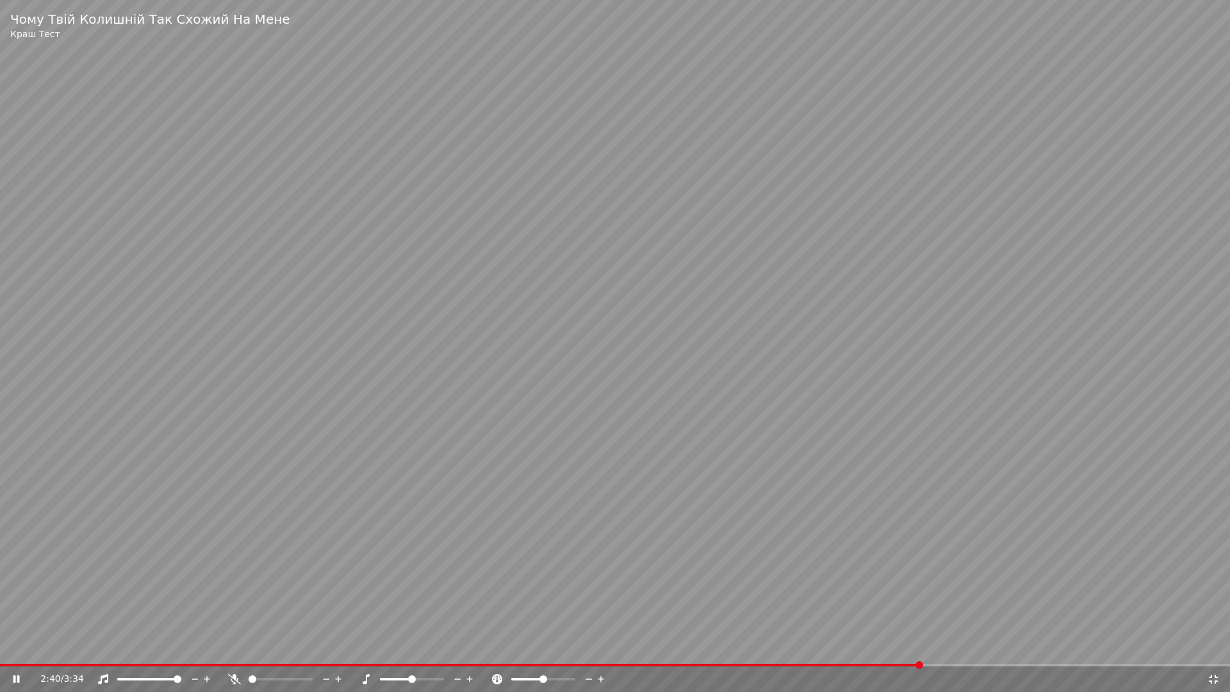
click at [982, 646] on span at bounding box center [615, 665] width 1230 height 3
click at [1041, 646] on span at bounding box center [615, 665] width 1230 height 3
click at [1094, 646] on span at bounding box center [615, 665] width 1230 height 3
click at [1187, 646] on span at bounding box center [615, 665] width 1230 height 3
click at [1147, 646] on div "3:27 / 3:34" at bounding box center [615, 679] width 1230 height 26
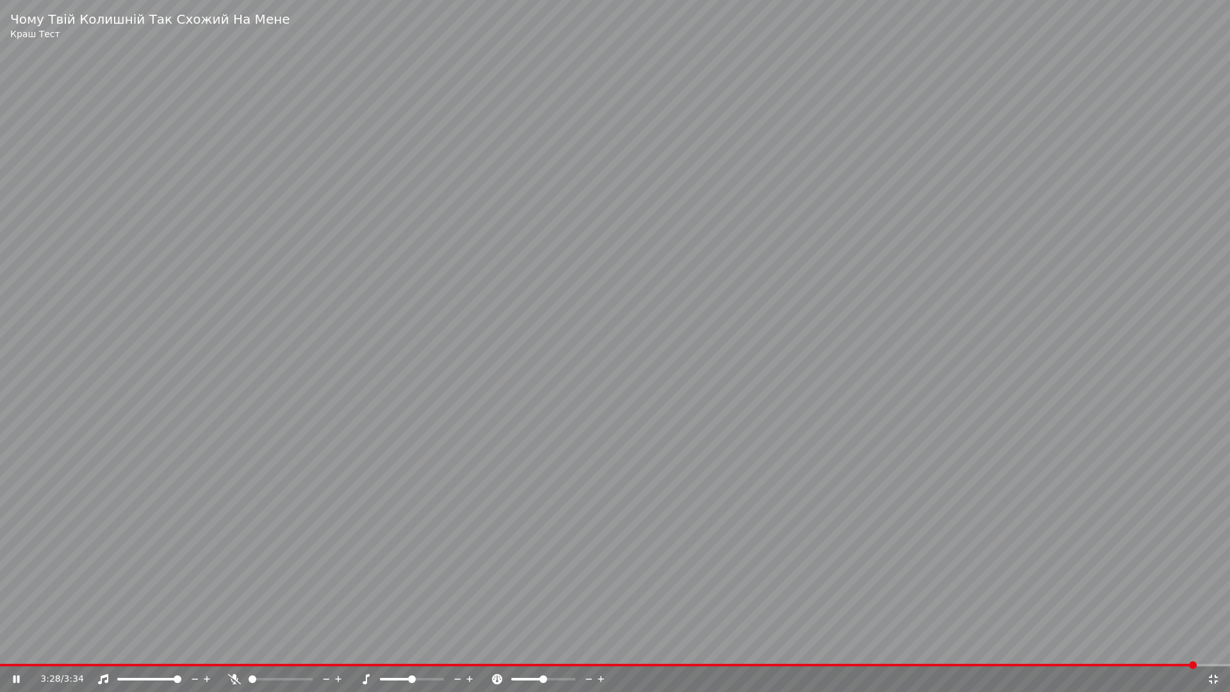
click at [1143, 646] on span at bounding box center [598, 665] width 1196 height 3
click at [1210, 646] on icon at bounding box center [1213, 678] width 9 height 9
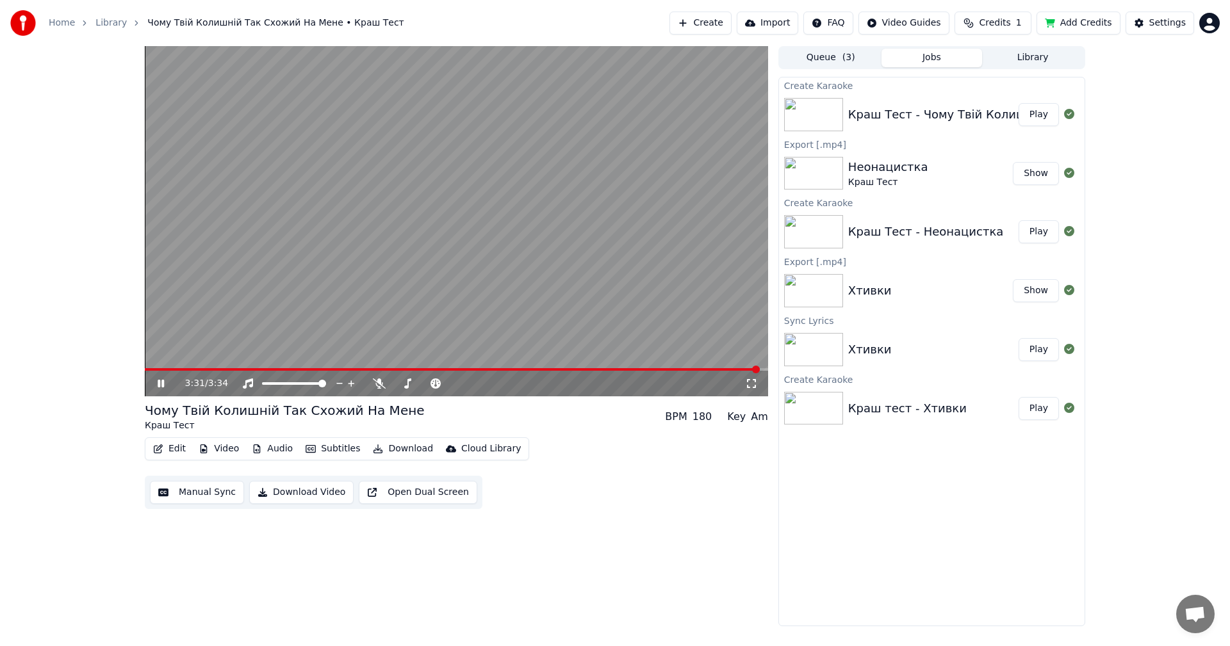
click at [534, 289] on video at bounding box center [456, 221] width 623 height 350
click at [322, 489] on button "Download Video" at bounding box center [301, 492] width 104 height 23
